Goal: Transaction & Acquisition: Purchase product/service

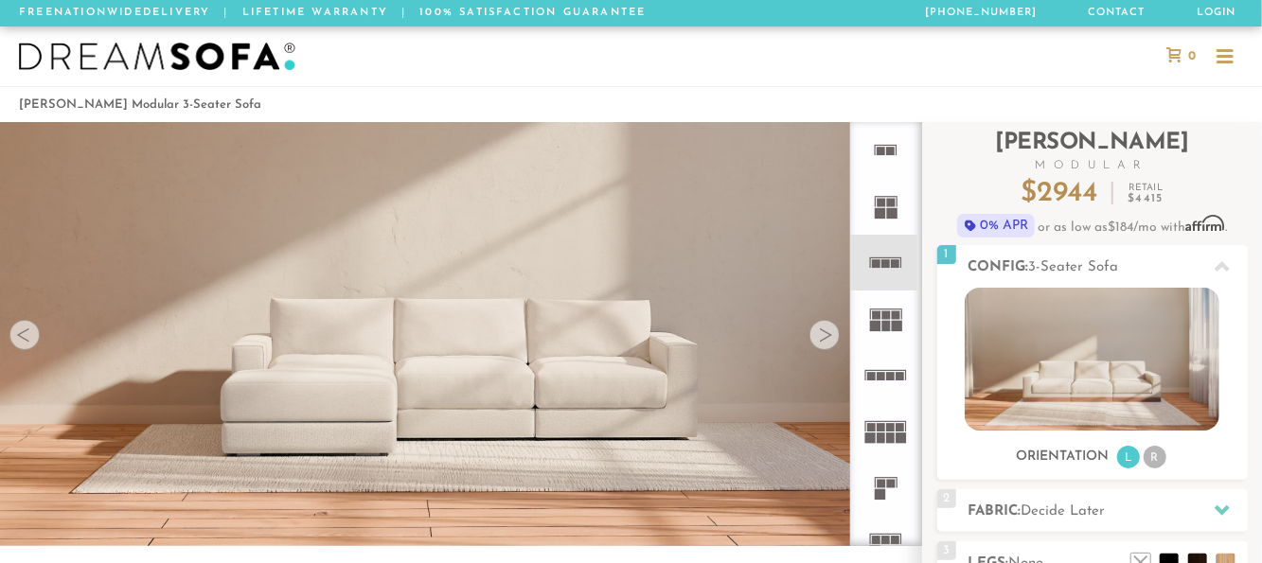
click at [828, 340] on div at bounding box center [825, 335] width 30 height 30
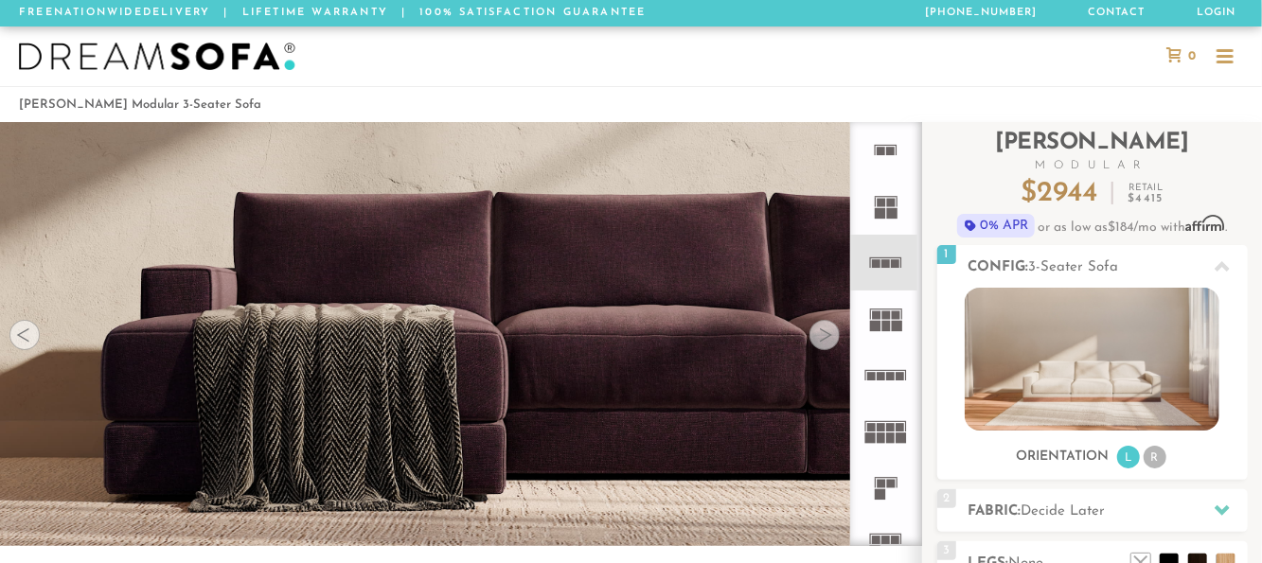
click at [22, 347] on div at bounding box center [24, 335] width 30 height 30
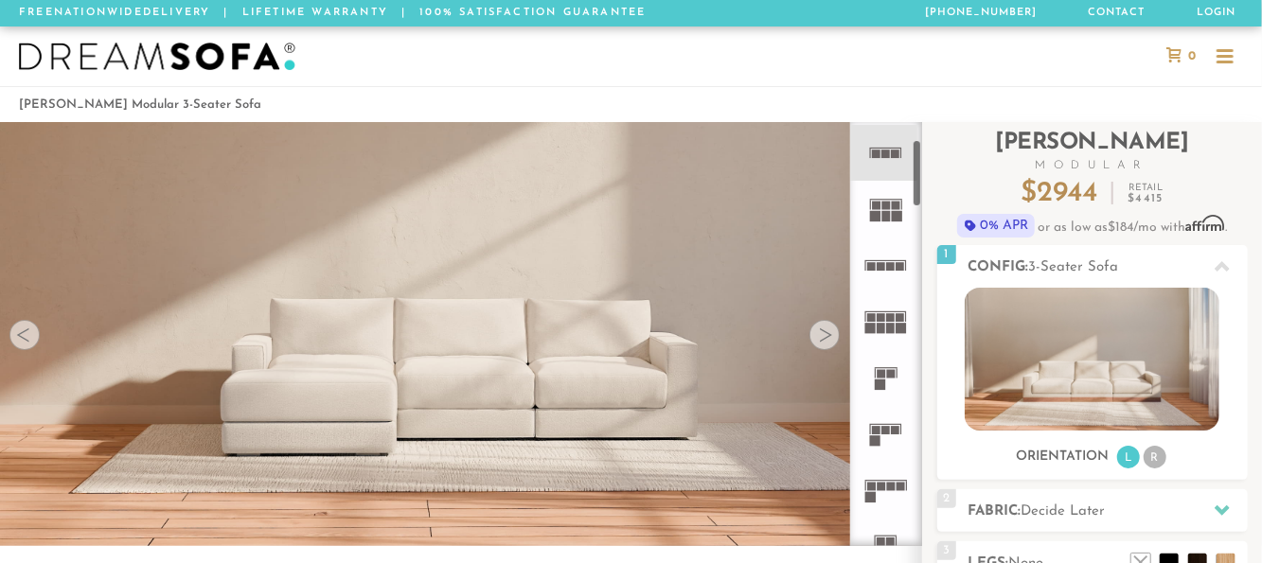
scroll to position [111, 0]
click at [892, 496] on icon at bounding box center [886, 489] width 56 height 56
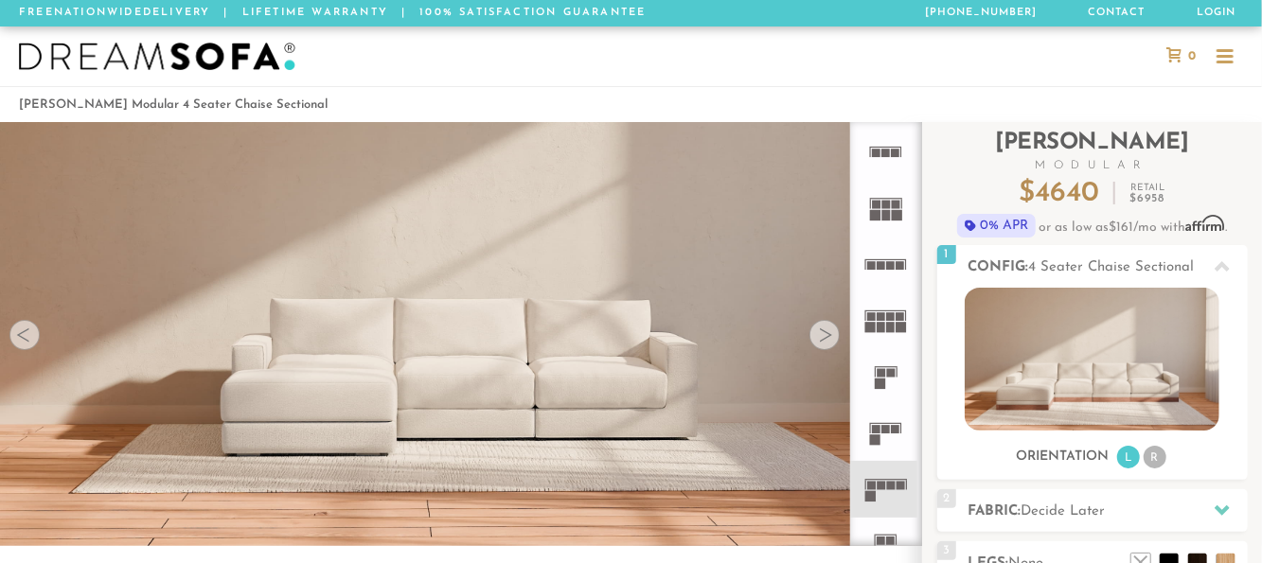
click at [892, 496] on icon at bounding box center [886, 489] width 56 height 56
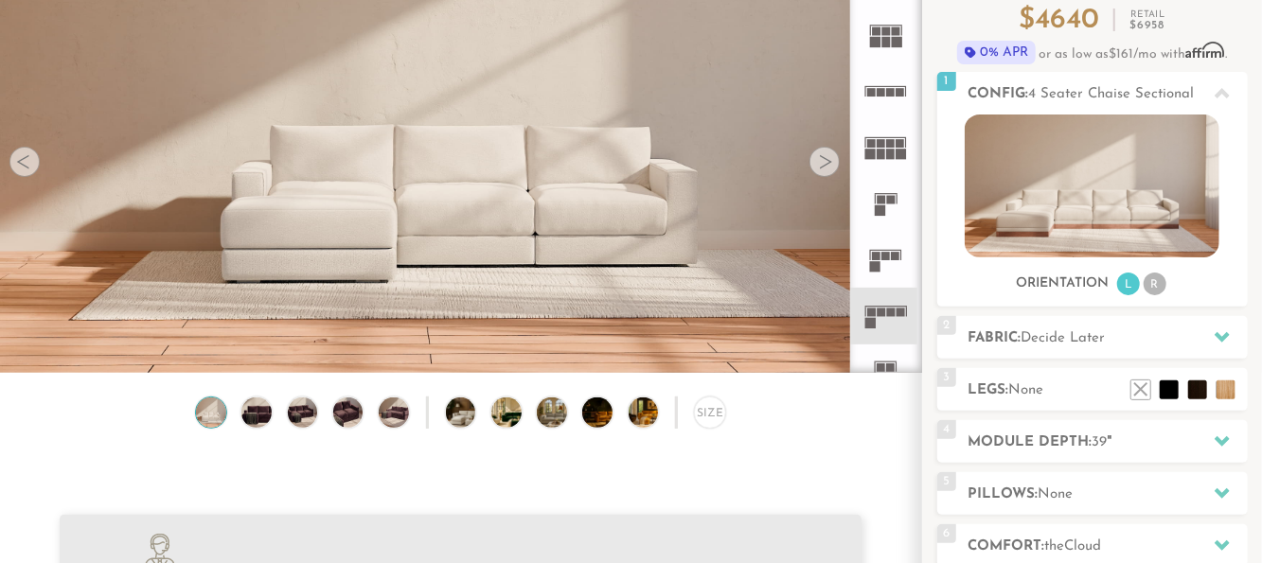
scroll to position [175, 0]
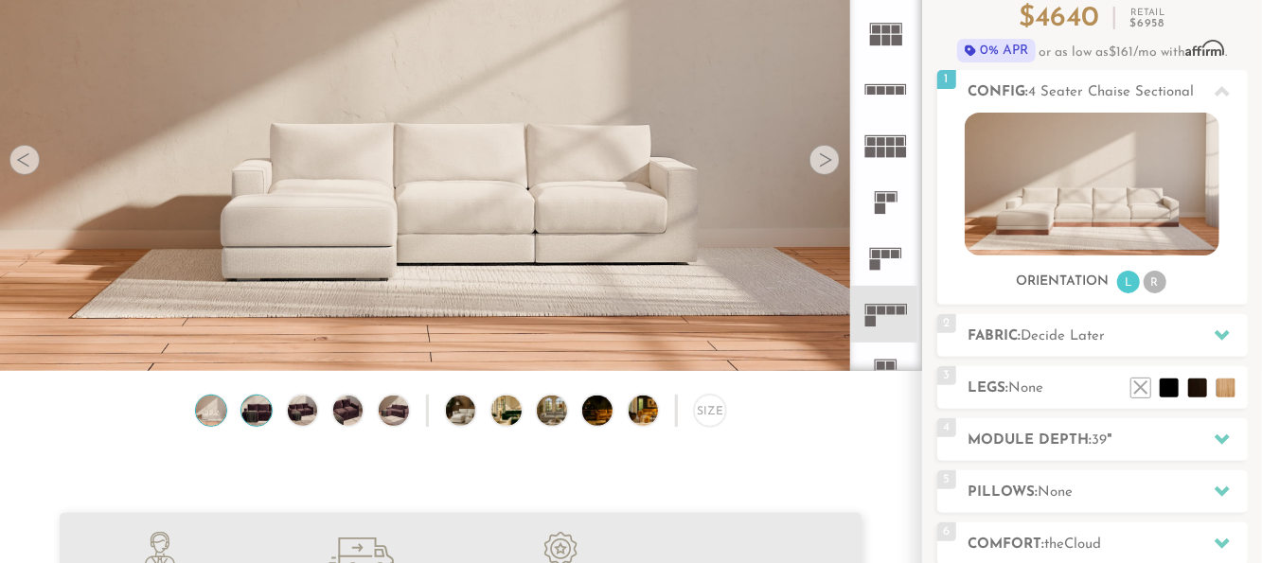
click at [259, 421] on img at bounding box center [257, 411] width 36 height 30
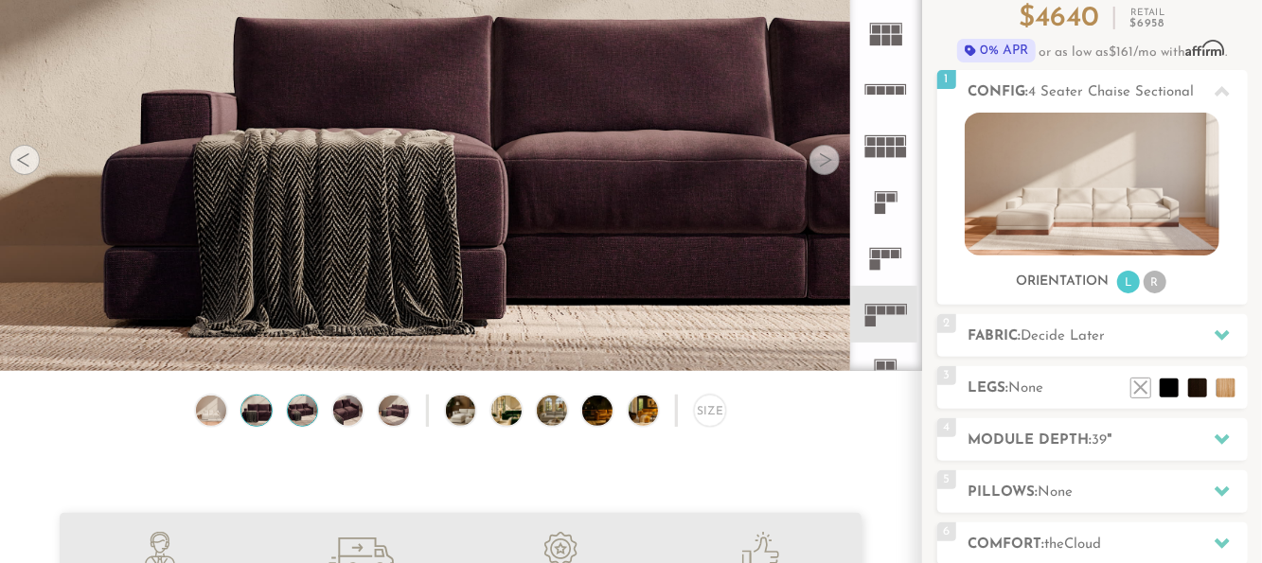
click at [307, 423] on img at bounding box center [302, 411] width 36 height 30
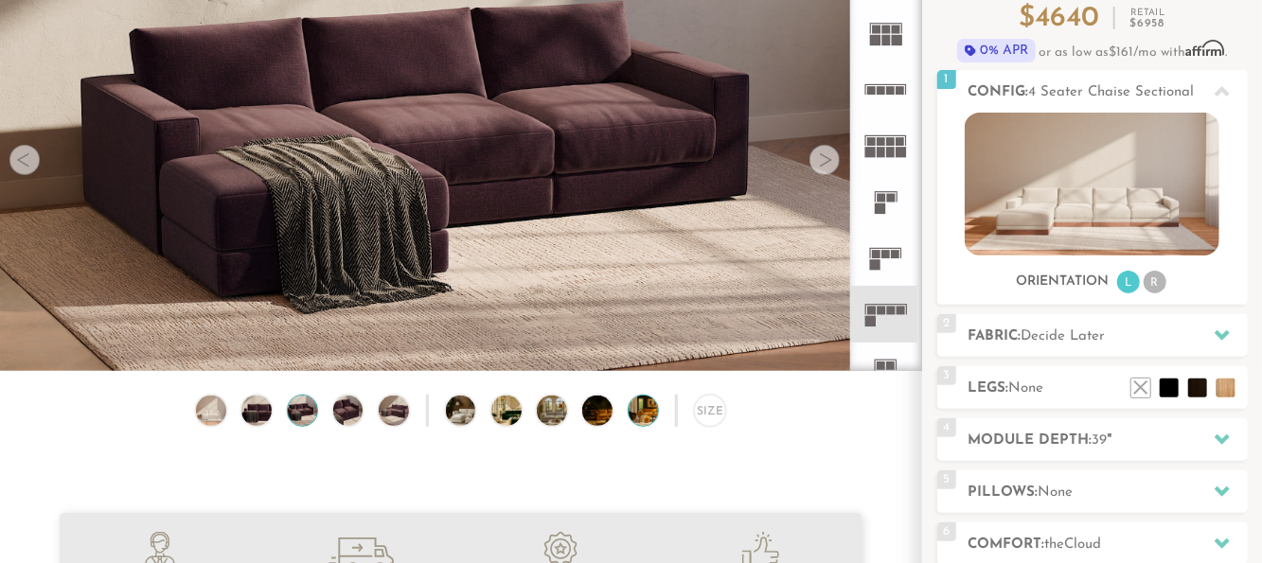
click at [644, 412] on img at bounding box center [655, 411] width 53 height 30
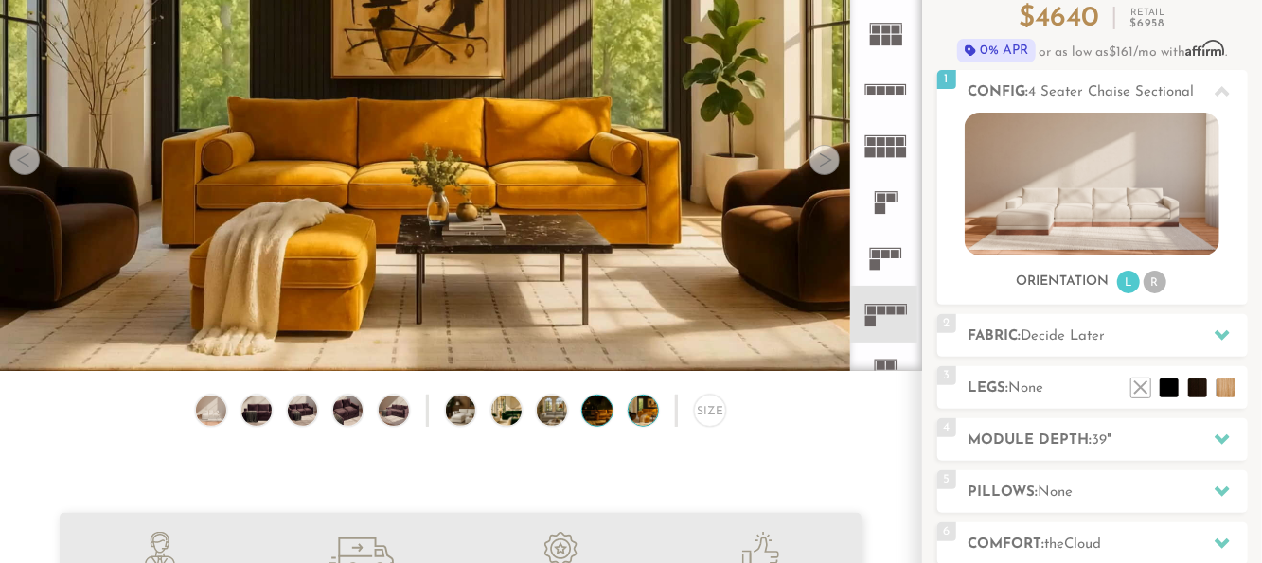
click at [603, 425] on img at bounding box center [608, 411] width 53 height 30
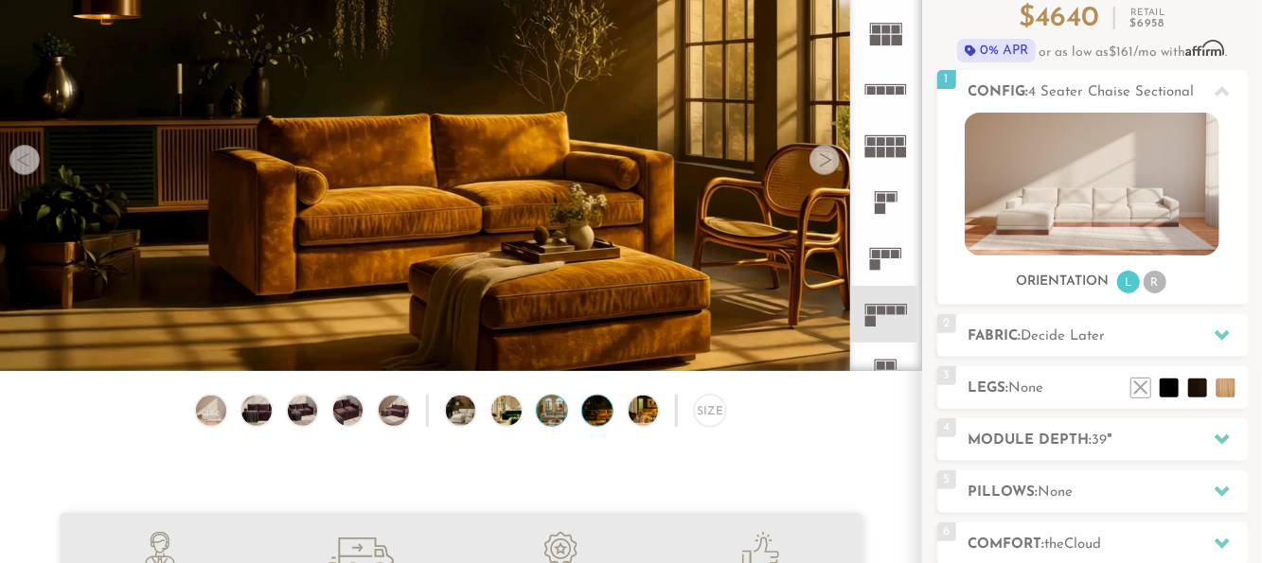
click at [545, 423] on img at bounding box center [563, 411] width 53 height 30
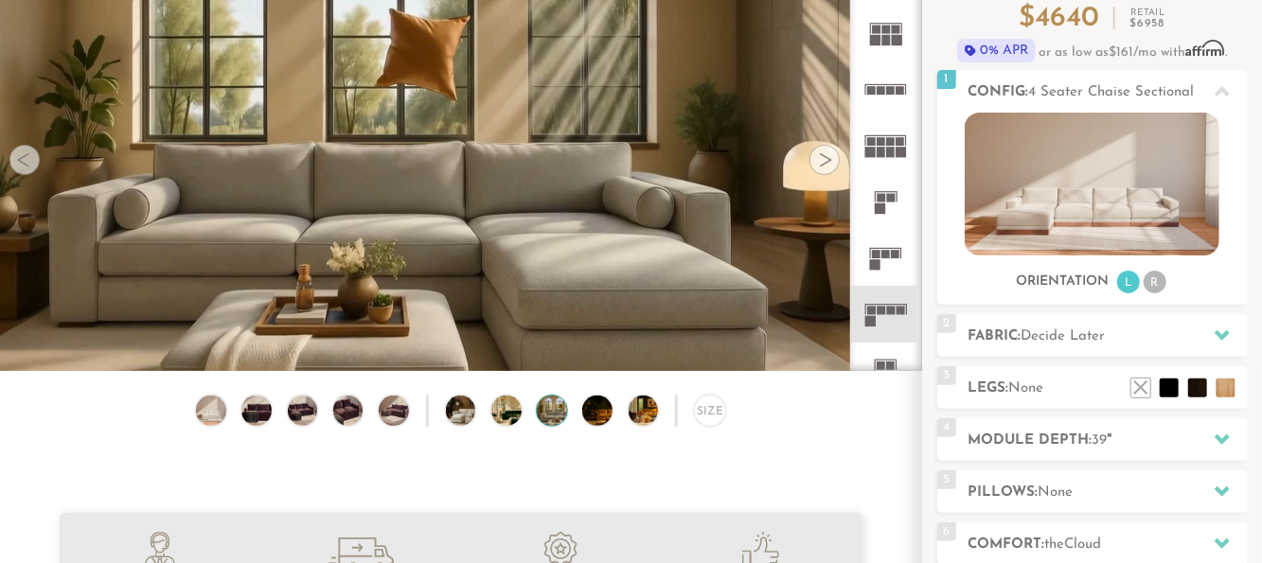
click at [500, 431] on div "Size" at bounding box center [460, 416] width 921 height 42
